Goal: Navigation & Orientation: Find specific page/section

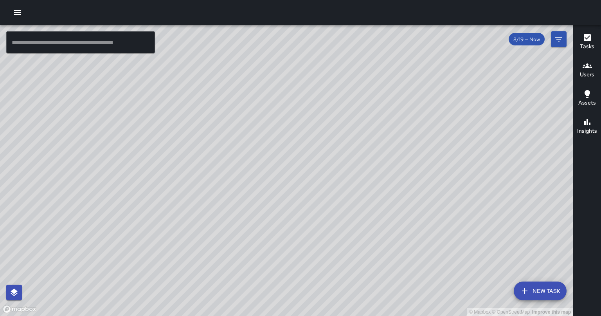
drag, startPoint x: 478, startPoint y: 195, endPoint x: 443, endPoint y: 192, distance: 35.0
click at [443, 192] on div "© Mapbox © OpenStreetMap Improve this map" at bounding box center [286, 170] width 573 height 291
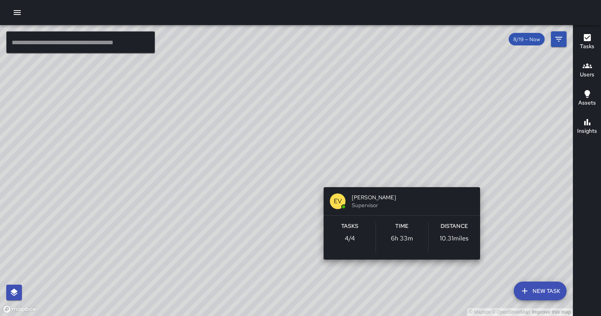
drag, startPoint x: 514, startPoint y: 171, endPoint x: 427, endPoint y: 186, distance: 88.8
click at [427, 186] on div "© Mapbox © OpenStreetMap Improve this map EV Eric Vermette Supervisor Tasks 4 /…" at bounding box center [286, 170] width 573 height 291
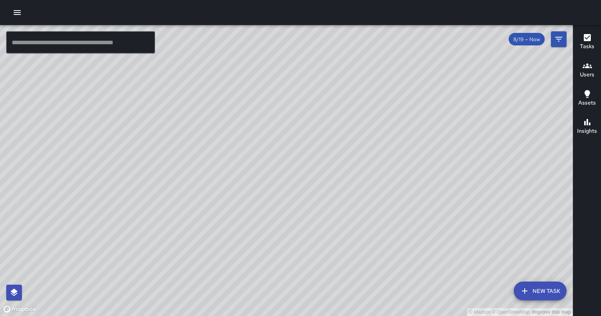
drag, startPoint x: 478, startPoint y: 246, endPoint x: 374, endPoint y: 181, distance: 122.9
click at [374, 181] on div "© Mapbox © OpenStreetMap Improve this map" at bounding box center [286, 170] width 573 height 291
drag, startPoint x: 354, startPoint y: 179, endPoint x: 368, endPoint y: 144, distance: 37.8
click at [368, 144] on div "© Mapbox © OpenStreetMap Improve this map" at bounding box center [286, 170] width 573 height 291
drag, startPoint x: 417, startPoint y: 73, endPoint x: 405, endPoint y: 146, distance: 74.7
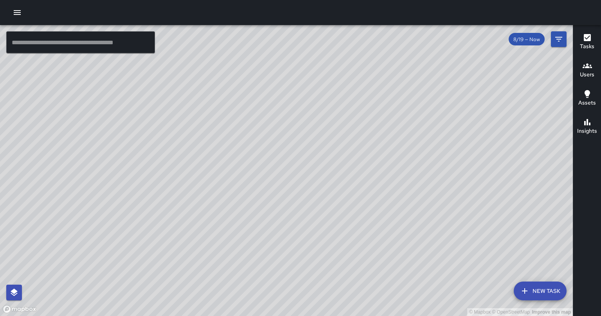
click at [405, 146] on div "© Mapbox © OpenStreetMap Improve this map" at bounding box center [286, 170] width 573 height 291
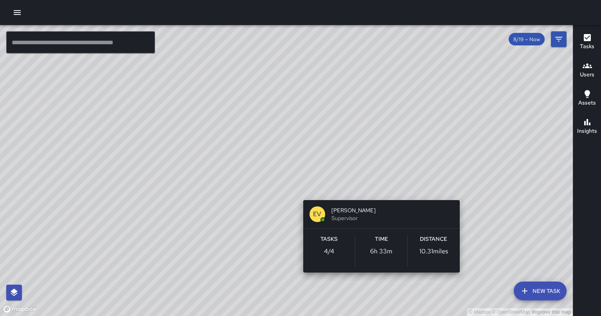
click at [379, 189] on div "© Mapbox © OpenStreetMap Improve this map EV Eric Vermette Supervisor Tasks 4 /…" at bounding box center [286, 170] width 573 height 291
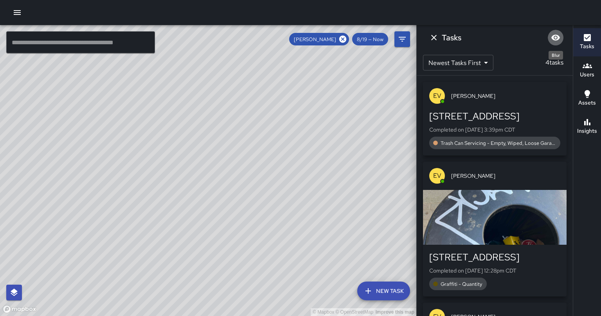
click at [558, 39] on icon "Blur" at bounding box center [556, 38] width 9 height 6
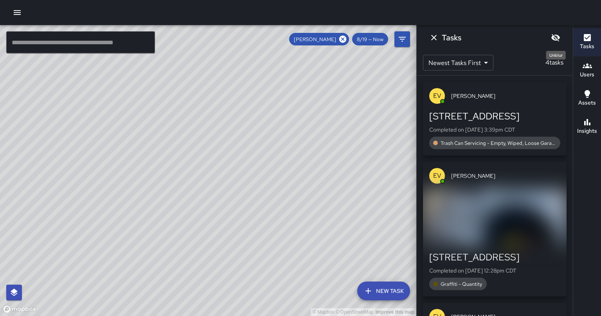
click at [558, 39] on icon "Unblur" at bounding box center [555, 37] width 9 height 9
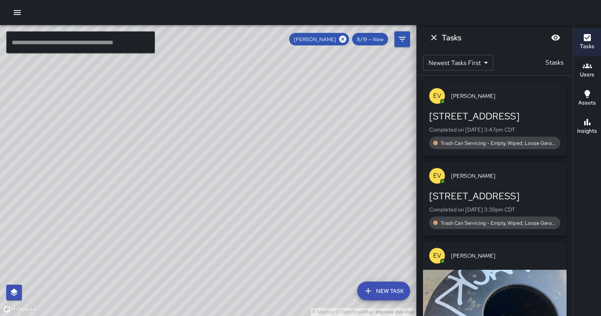
click at [435, 39] on icon "Dismiss" at bounding box center [433, 37] width 5 height 5
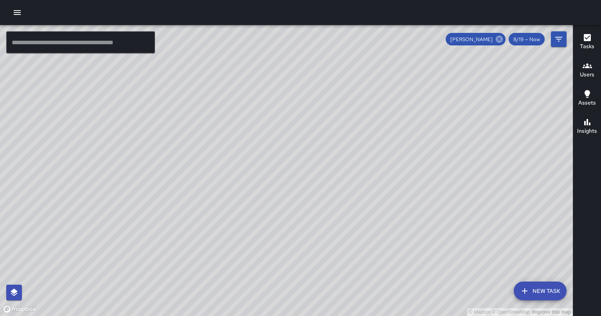
click at [498, 40] on icon at bounding box center [499, 39] width 7 height 7
drag, startPoint x: 416, startPoint y: 134, endPoint x: 417, endPoint y: 175, distance: 41.1
click at [417, 175] on div "© Mapbox © OpenStreetMap Improve this map" at bounding box center [286, 170] width 573 height 291
